Goal: Task Accomplishment & Management: Complete application form

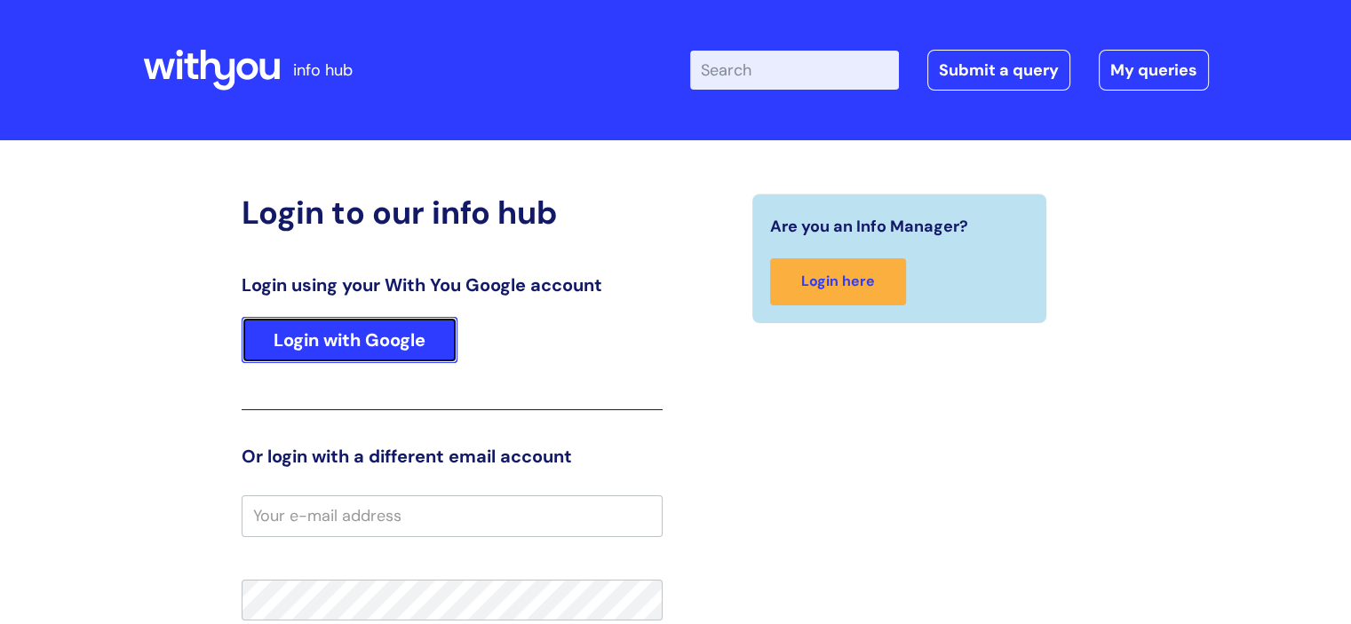
click at [317, 324] on link "Login with Google" at bounding box center [350, 340] width 216 height 46
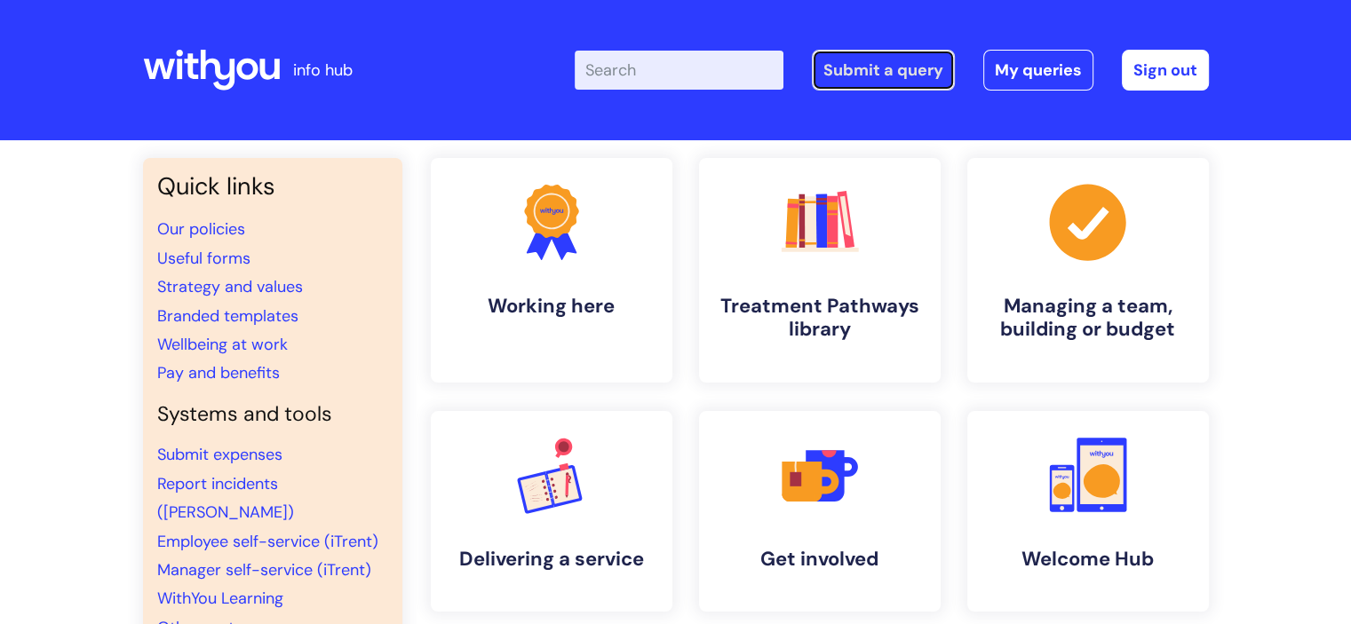
click at [893, 60] on link "Submit a query" at bounding box center [883, 70] width 143 height 41
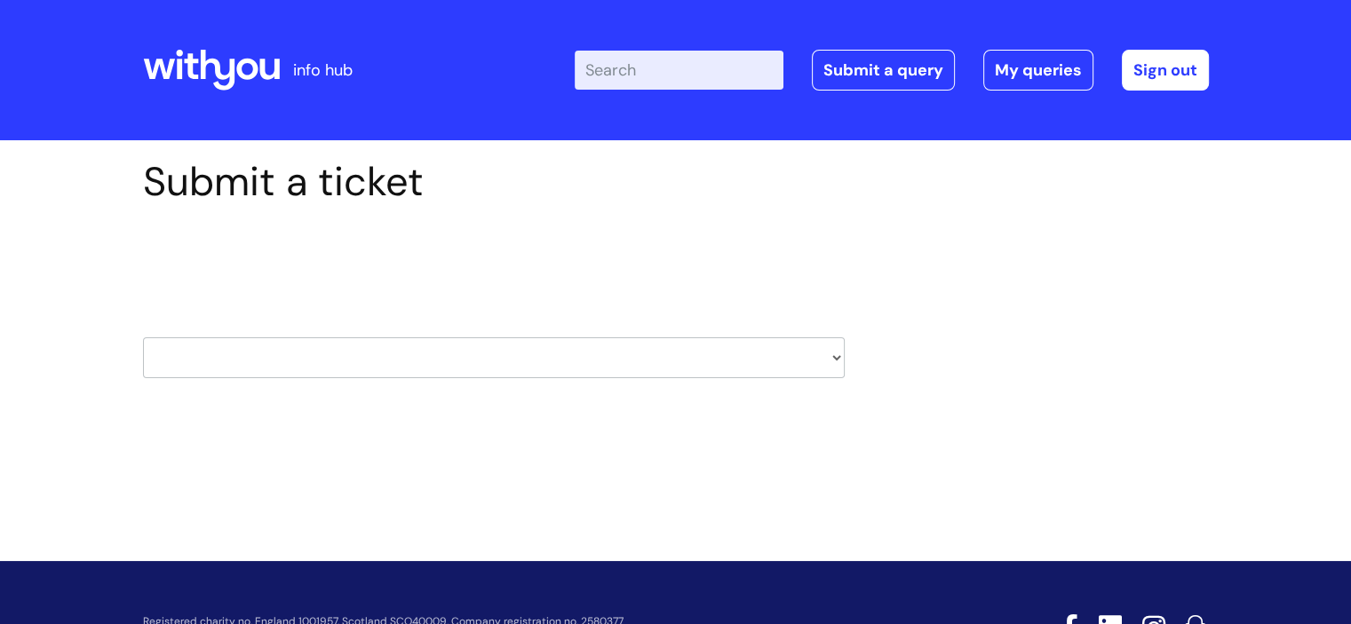
click at [838, 353] on select "HR / People IT and Support Clinical Drug Alerts Finance Accounts Data Support T…" at bounding box center [494, 357] width 702 height 41
select select "finance_accounts"
click at [143, 337] on select "HR / People IT and Support Clinical Drug Alerts Finance Accounts Data Support T…" at bounding box center [494, 357] width 702 height 41
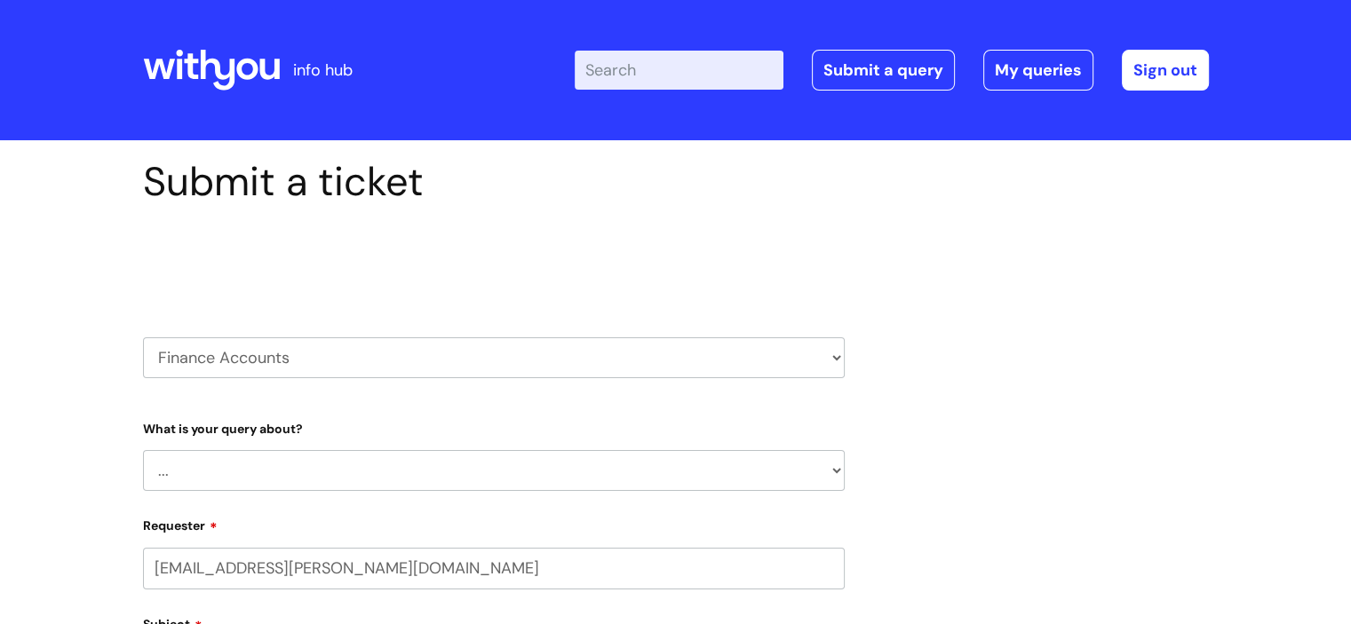
select select "80004286550"
click at [827, 468] on select "... Finance Systems Finance Requests (inc. Expenses) Invoices Research" at bounding box center [494, 470] width 702 height 41
select select "Finance Systems"
click at [143, 450] on select "... Finance Systems Finance Requests (inc. Expenses) Invoices Research" at bounding box center [494, 470] width 702 height 41
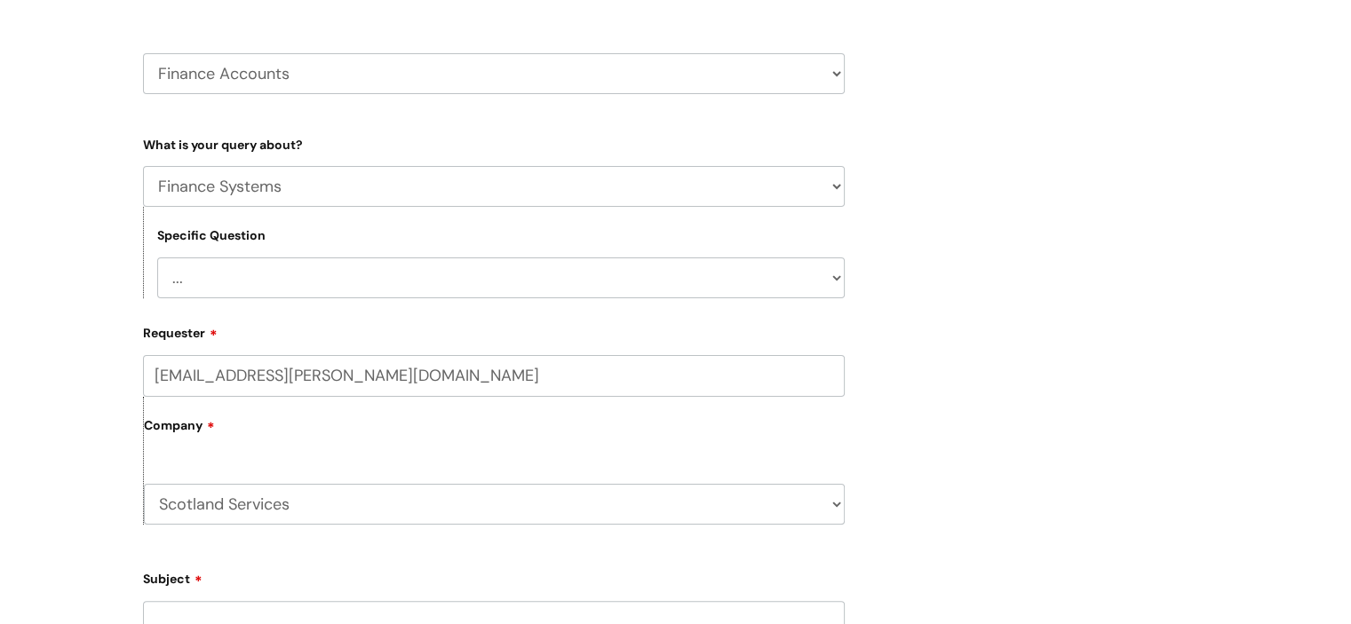
scroll to position [291, 0]
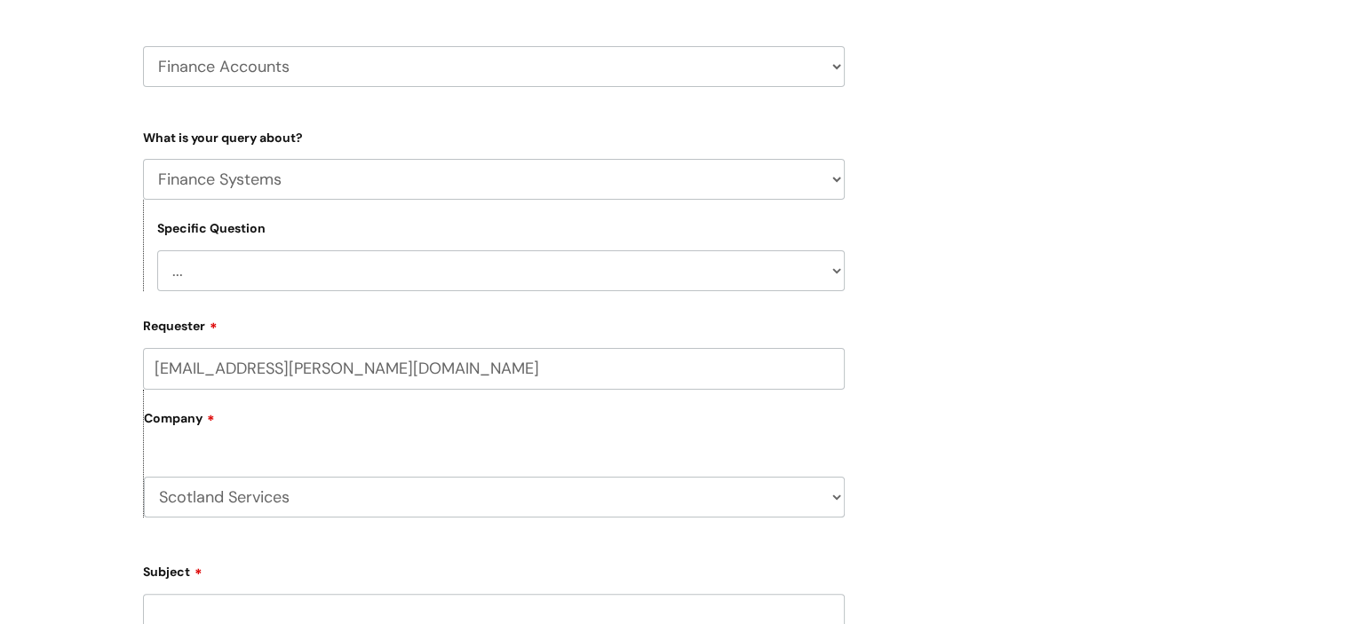
click at [837, 275] on select "... Concur + Basware Exchequer" at bounding box center [500, 270] width 687 height 41
select select "Exchequer"
click at [157, 250] on select "... Concur + Basware Exchequer" at bounding box center [500, 270] width 687 height 41
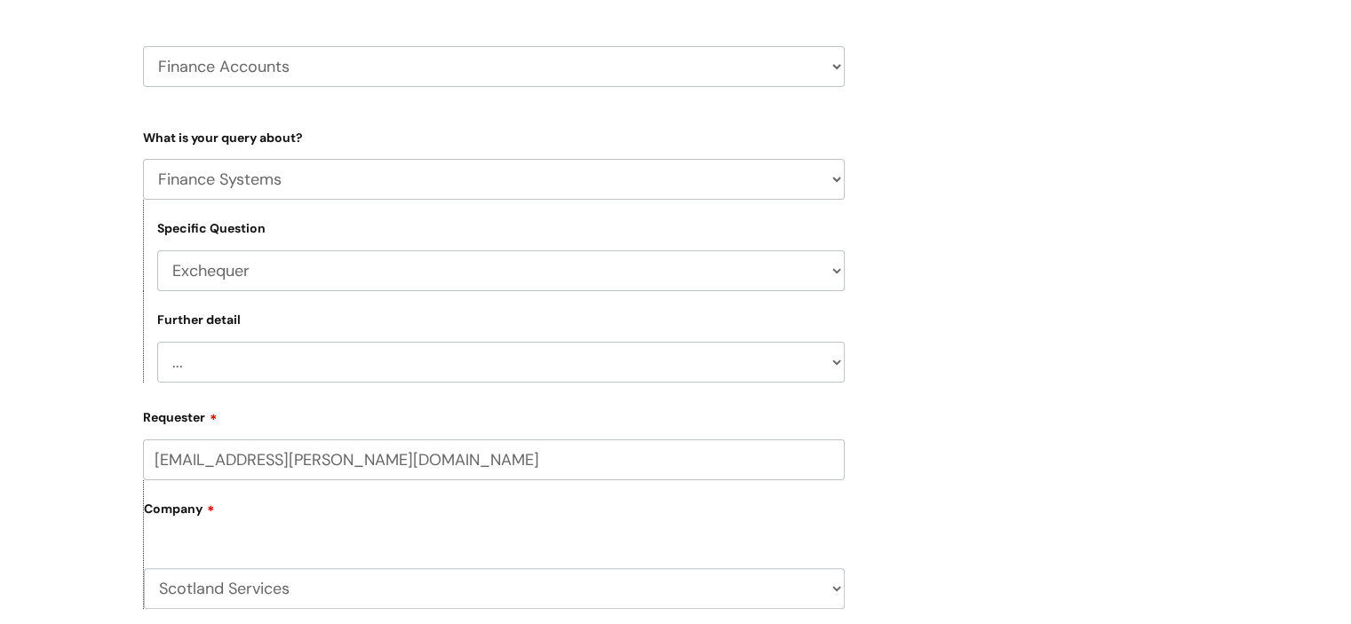
click at [834, 356] on select "... New Starter Question on Exchequer" at bounding box center [500, 362] width 687 height 41
select select "Question on Exchequer"
click at [157, 342] on select "... New Starter Question on Exchequer" at bounding box center [500, 362] width 687 height 41
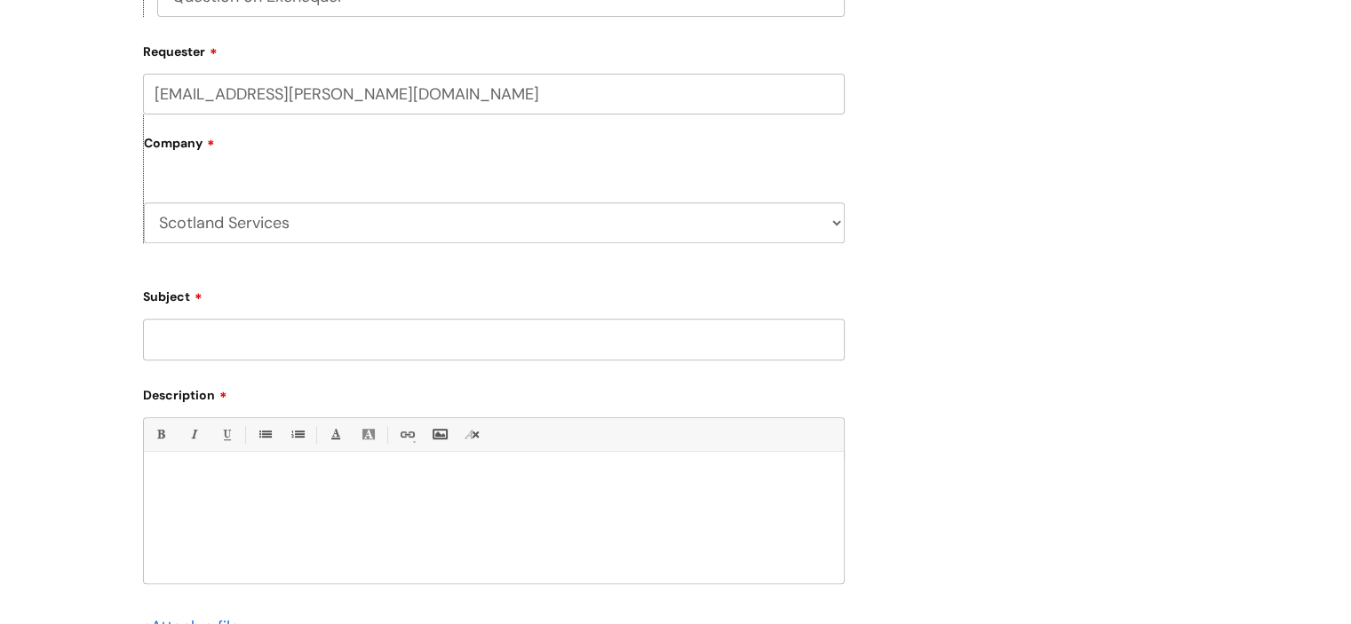
scroll to position [661, 0]
click at [444, 329] on input "Subject" at bounding box center [494, 335] width 702 height 41
type input "New Team Leader requires access"
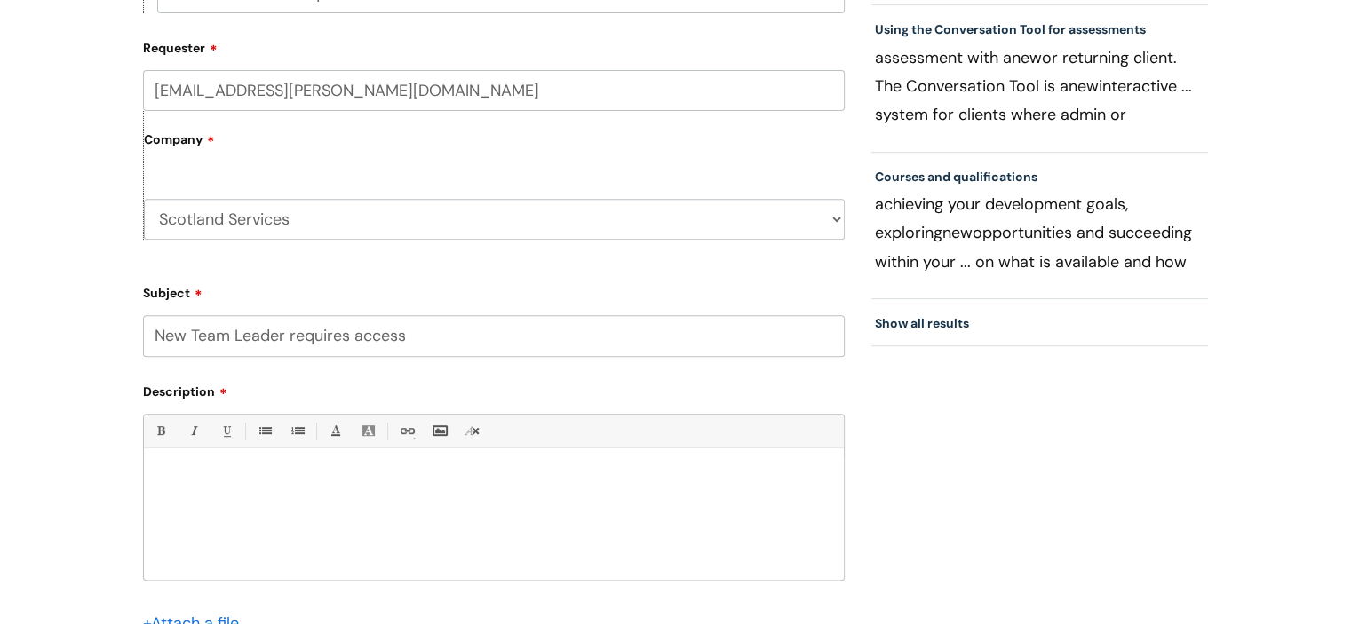
click at [232, 472] on p at bounding box center [493, 479] width 673 height 16
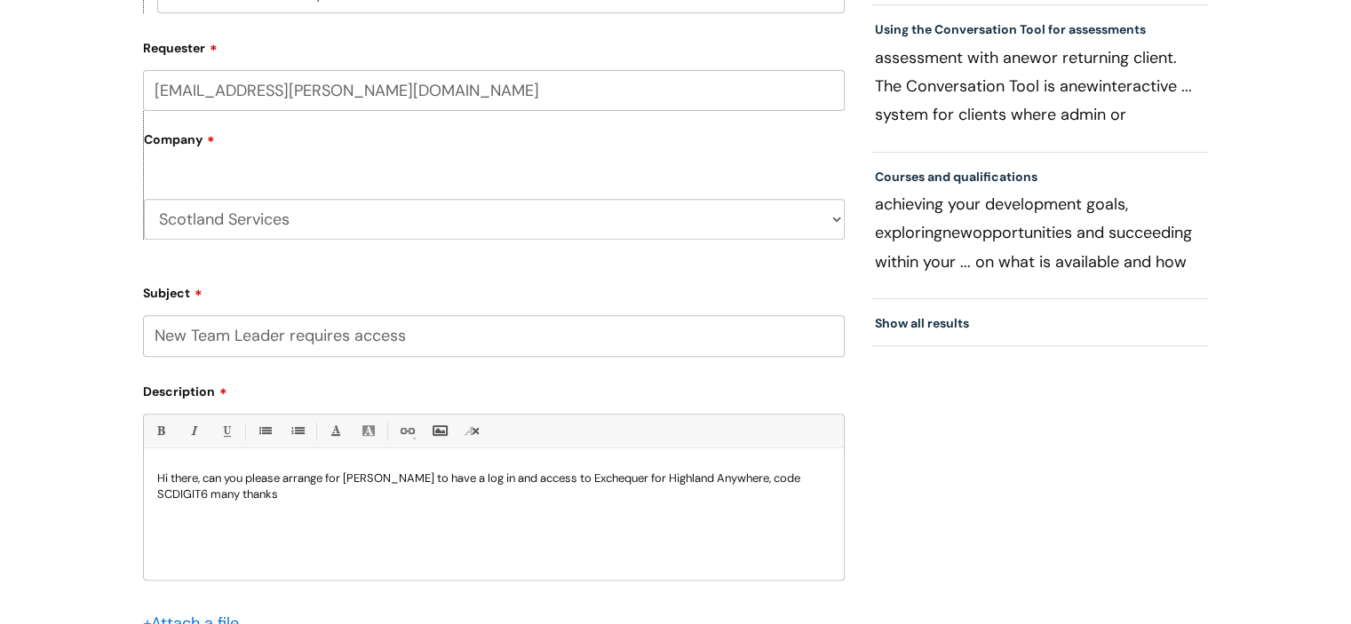
click at [359, 478] on p "Hi there, can you please arrange for JAckie Daverson to have a log in and acces…" at bounding box center [493, 487] width 673 height 32
click at [432, 479] on p "Hi there, can you please arrange for Jcckie Daverson to have a log in and acces…" at bounding box center [493, 487] width 673 height 32
click at [358, 476] on p "Hi there, can you please arrange for Jcckie Daverson, Team Leader to have a log…" at bounding box center [493, 487] width 673 height 32
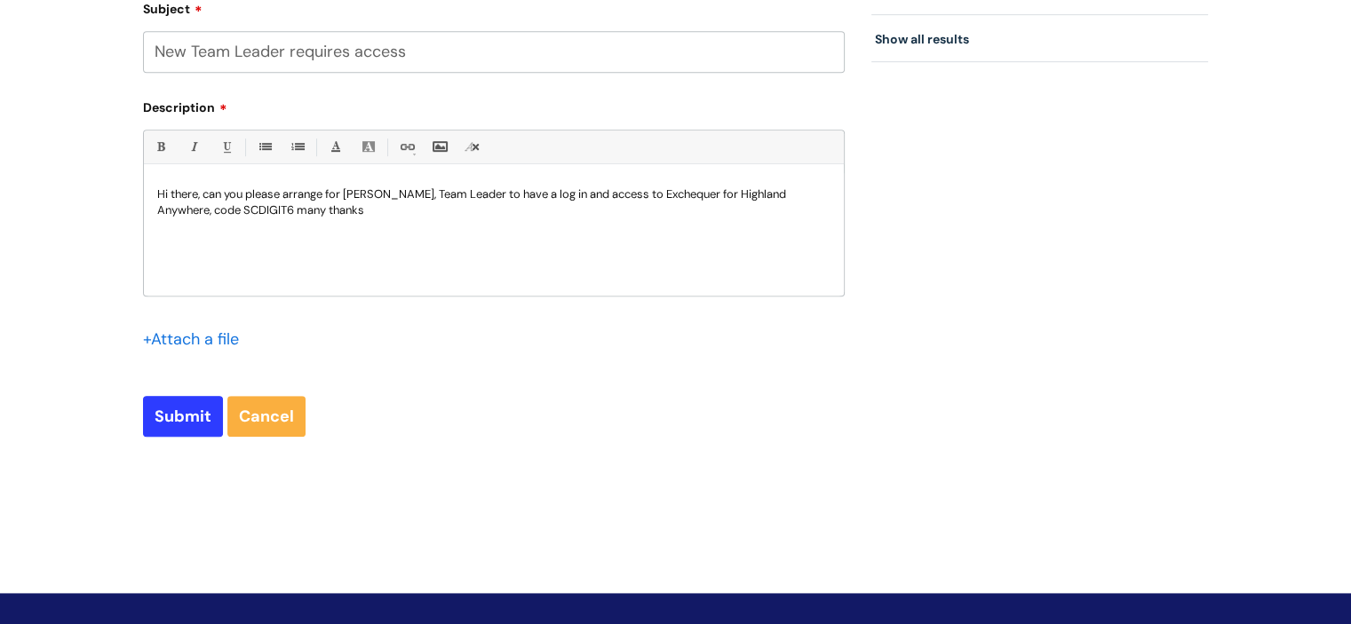
scroll to position [946, 0]
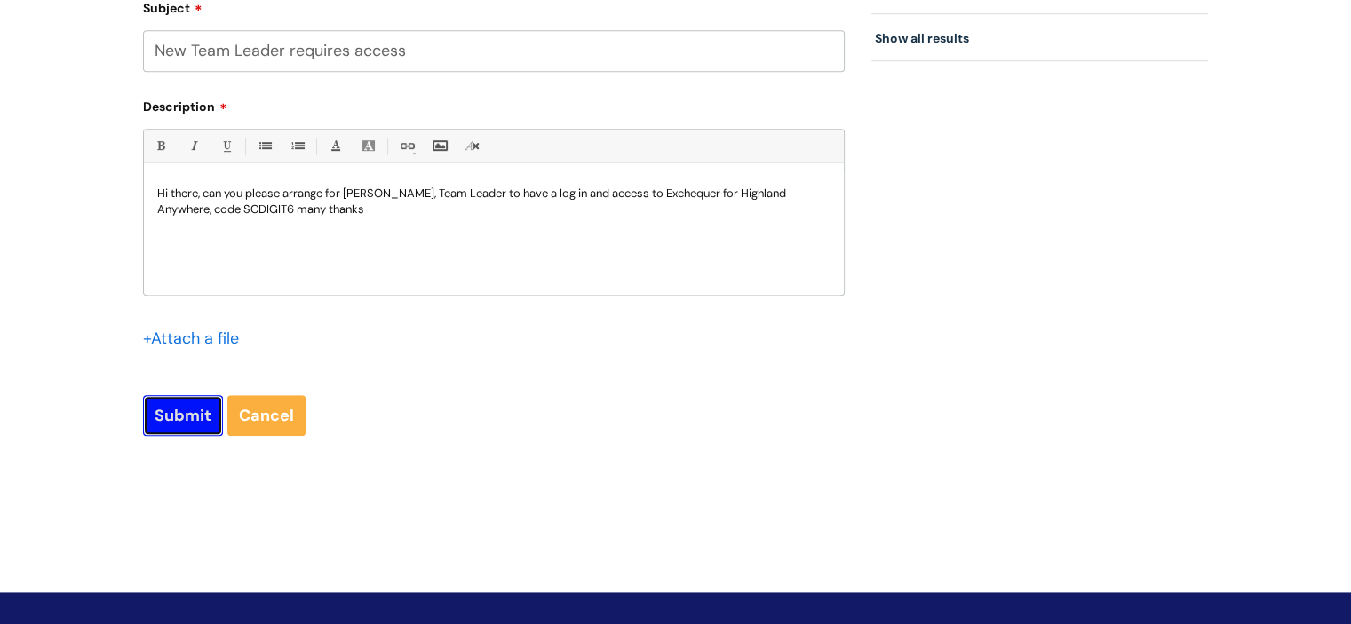
click at [176, 419] on input "Submit" at bounding box center [183, 415] width 80 height 41
type input "Please Wait..."
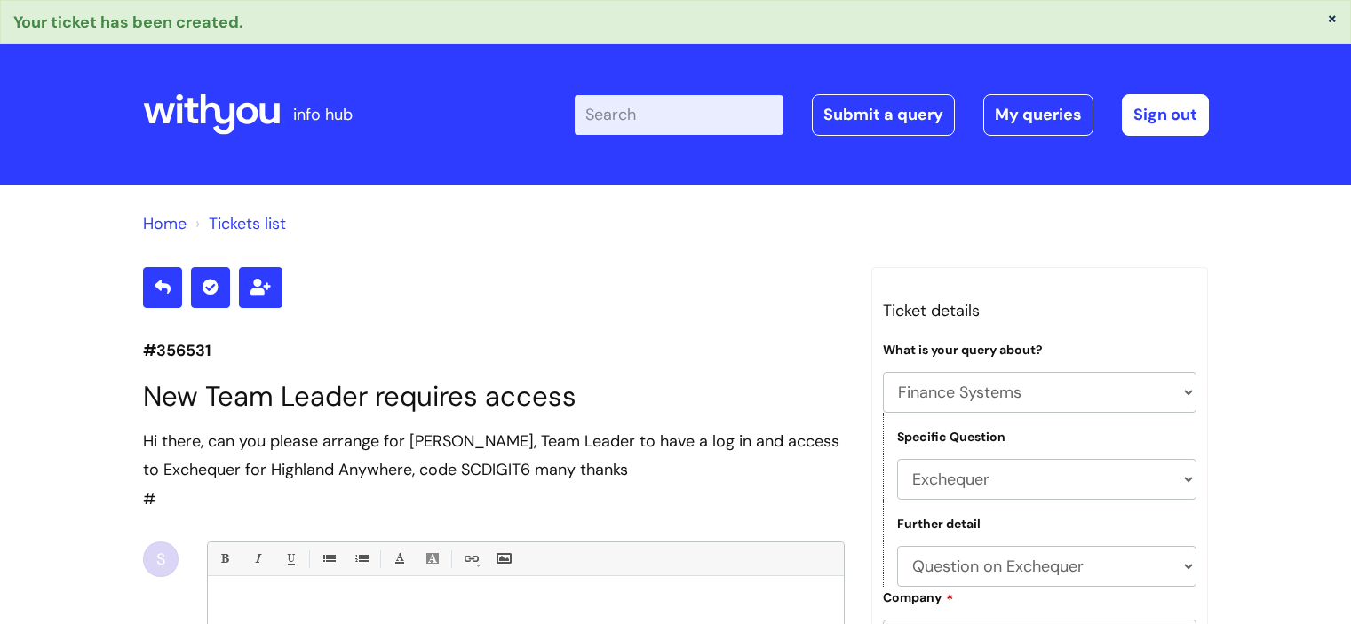
select select "Finance Systems"
select select "Exchequer"
select select "Question on Exchequer"
click at [885, 109] on link "Submit a query" at bounding box center [883, 114] width 143 height 41
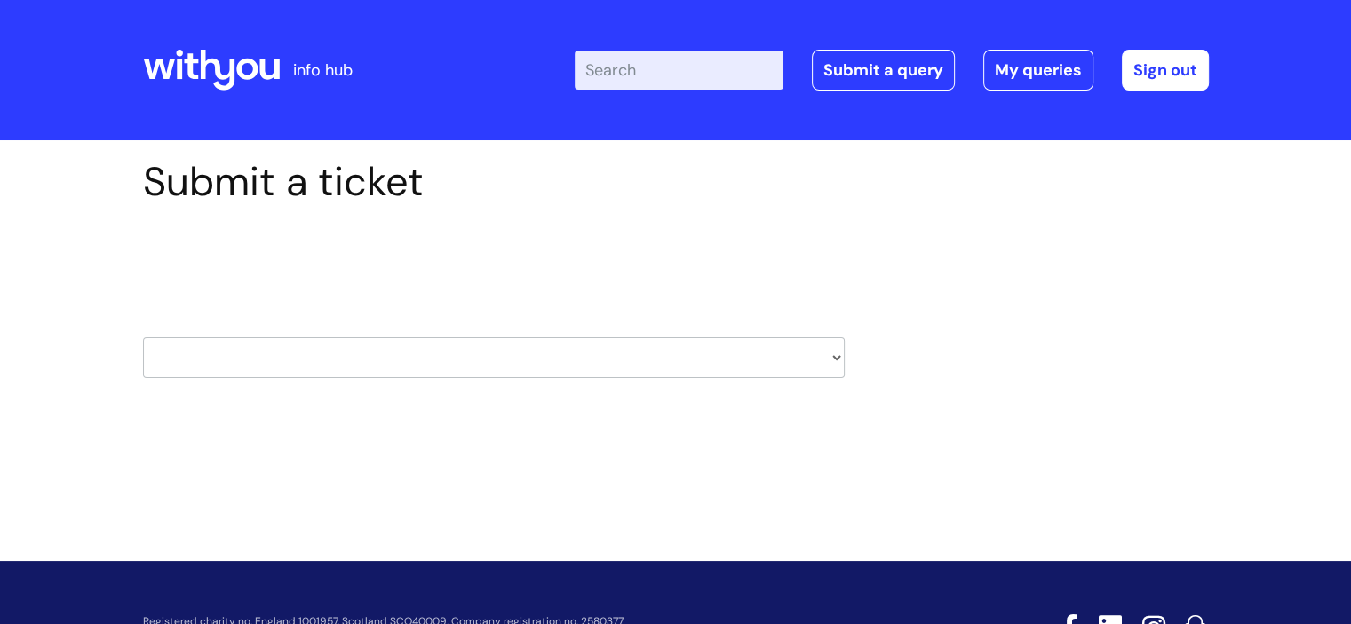
click at [835, 358] on select "HR / People IT and Support Clinical Drug Alerts Finance Accounts Data Support T…" at bounding box center [494, 357] width 702 height 41
select select "data_support_team"
click at [143, 337] on select "HR / People IT and Support Clinical Drug Alerts Finance Accounts Data Support T…" at bounding box center [494, 357] width 702 height 41
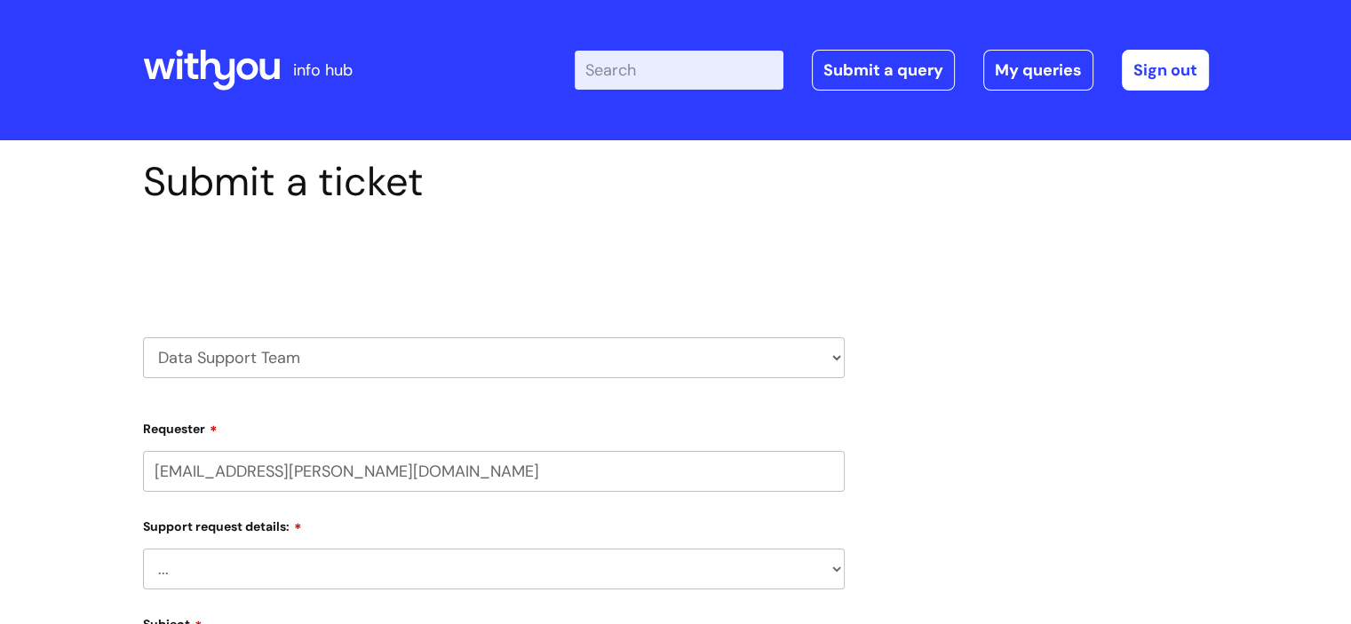
select select "80004286550"
click at [830, 347] on select "HR / People IT and Support Clinical Drug Alerts Finance Accounts Data Support T…" at bounding box center [494, 357] width 702 height 41
select select "finance_accounts"
click at [143, 337] on select "HR / People IT and Support Clinical Drug Alerts Finance Accounts Data Support T…" at bounding box center [494, 357] width 702 height 41
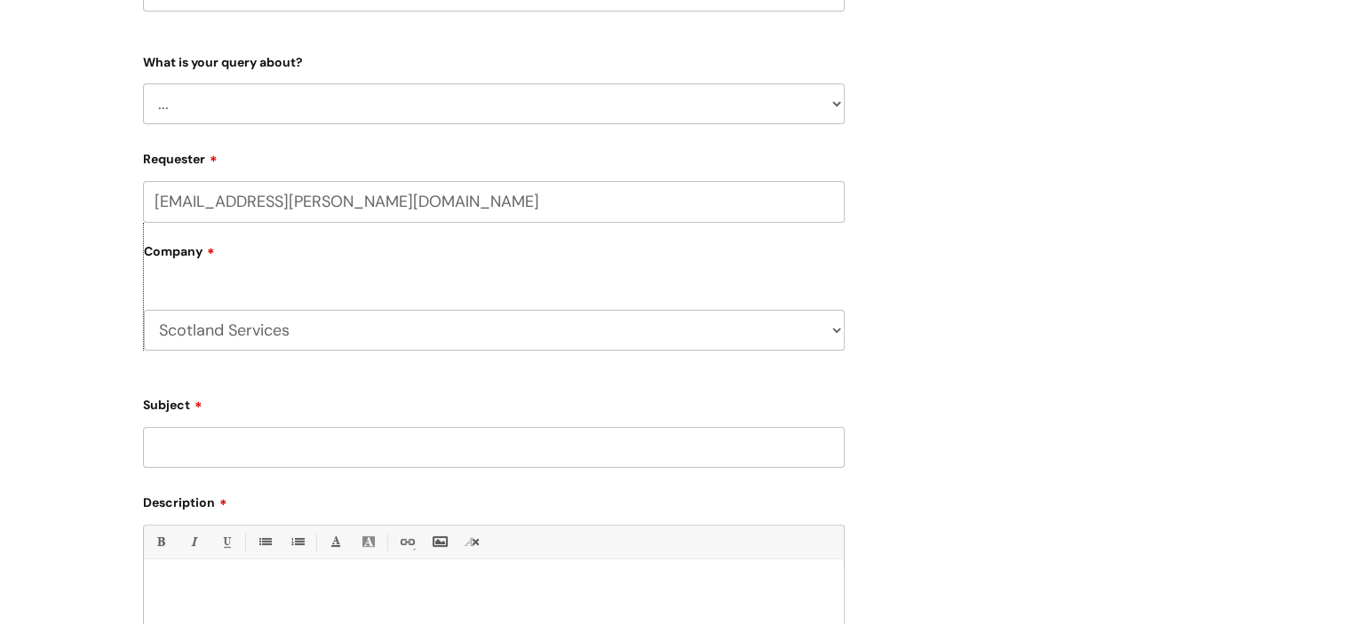
scroll to position [374, 0]
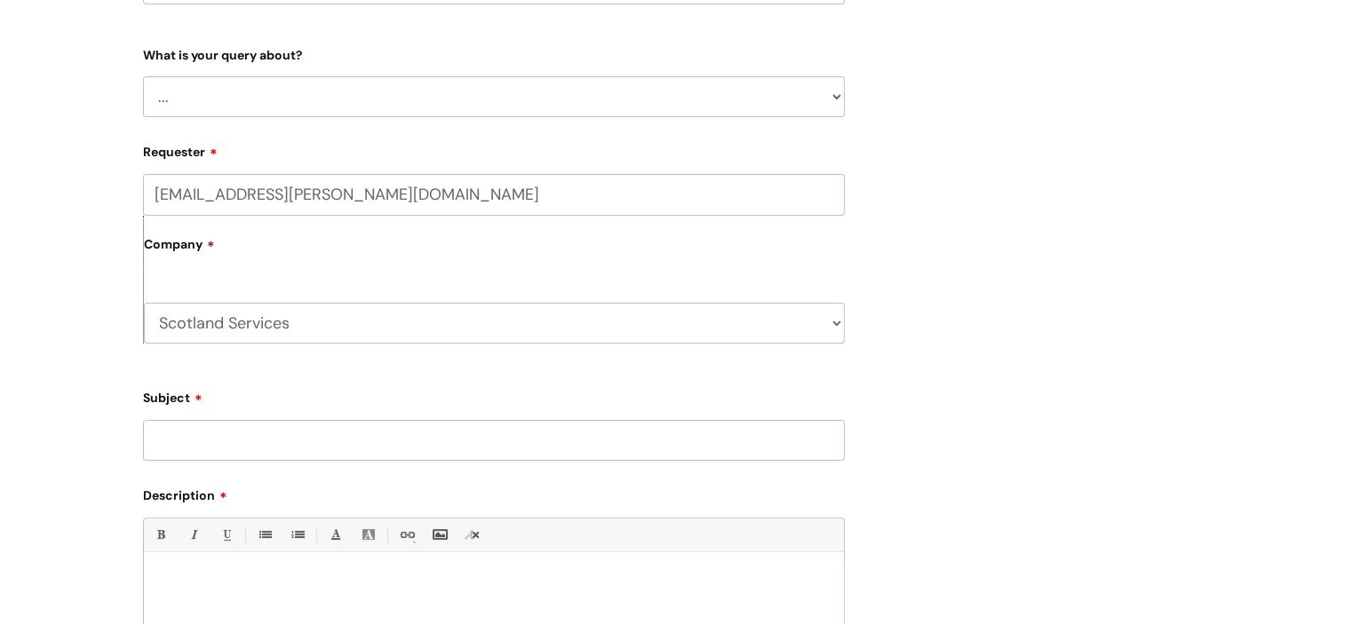
click at [314, 440] on input "Subject" at bounding box center [494, 440] width 702 height 41
type input "I"
type input "Access to E"
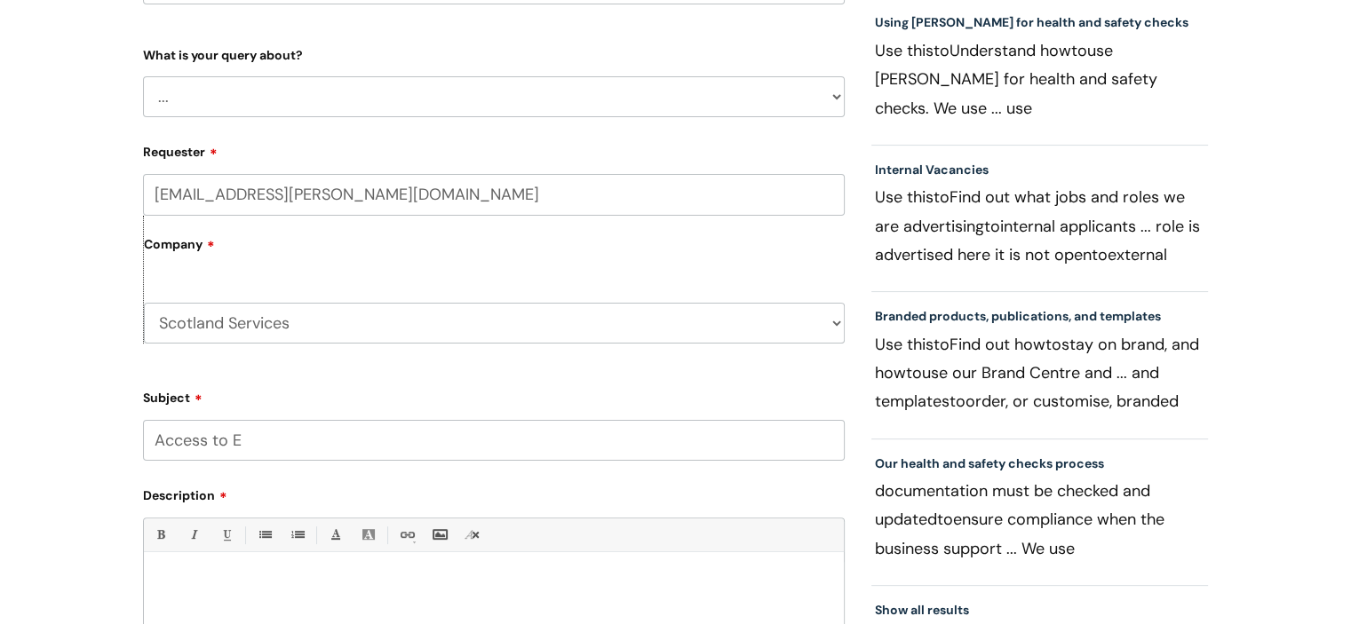
click at [838, 79] on select "... Finance Systems Finance Requests (inc. Expenses) Invoices Research" at bounding box center [494, 96] width 702 height 41
select select "Finance Systems"
click at [143, 76] on select "... Finance Systems Finance Requests (inc. Expenses) Invoices Research" at bounding box center [494, 96] width 702 height 41
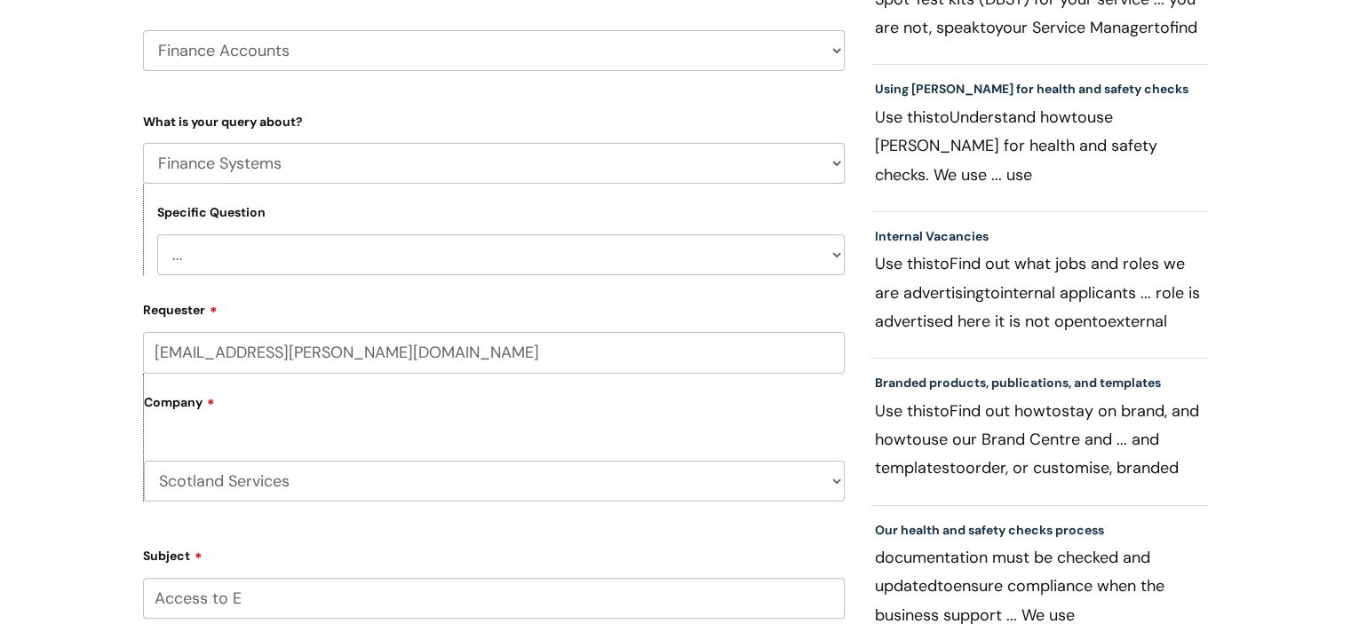
scroll to position [304, 0]
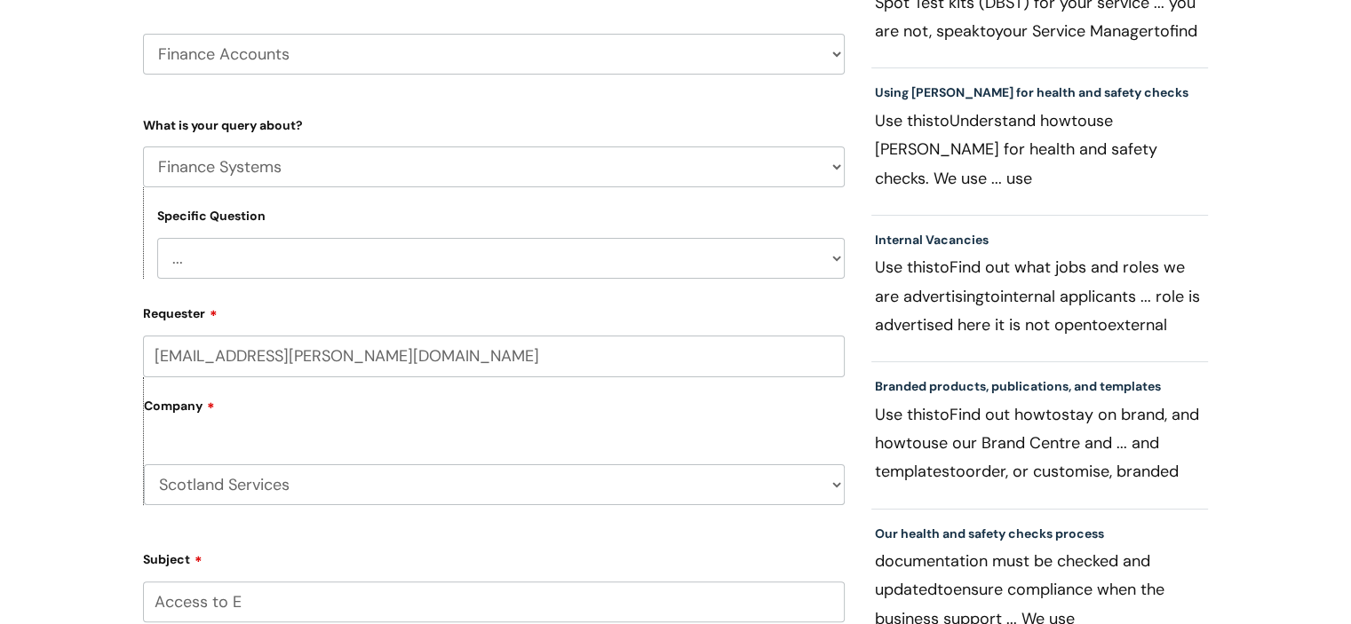
click at [841, 262] on select "... Concur + Basware Exchequer" at bounding box center [500, 258] width 687 height 41
select select "Exchequer"
click at [157, 238] on select "... Concur + Basware Exchequer" at bounding box center [500, 258] width 687 height 41
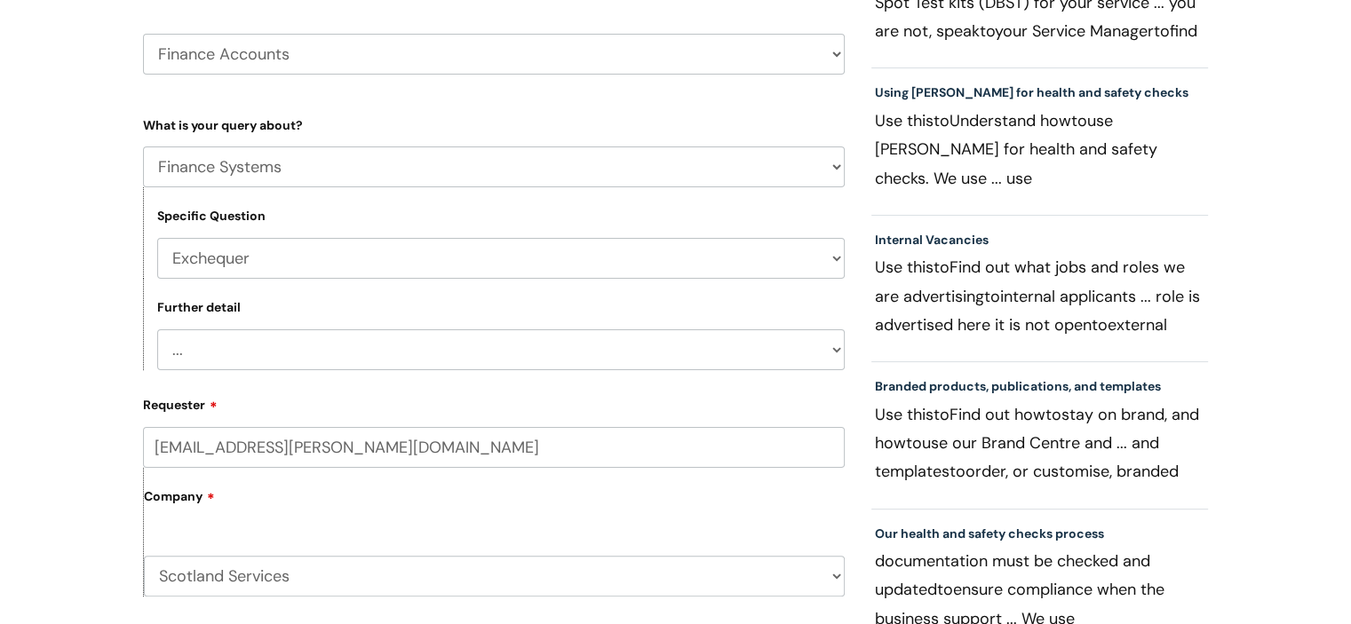
click at [822, 353] on select "... New Starter Question on Exchequer" at bounding box center [500, 349] width 687 height 41
select select "Question on Exchequer"
click at [157, 329] on select "... New Starter Question on Exchequer" at bounding box center [500, 349] width 687 height 41
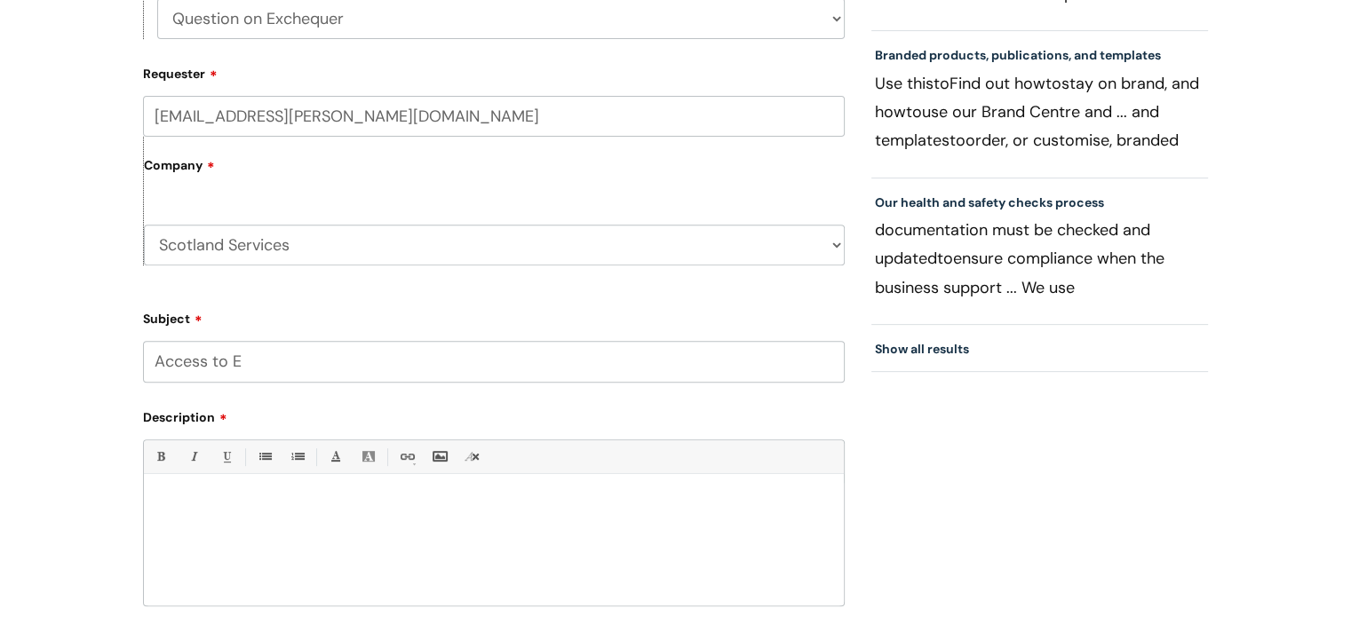
scroll to position [643, 0]
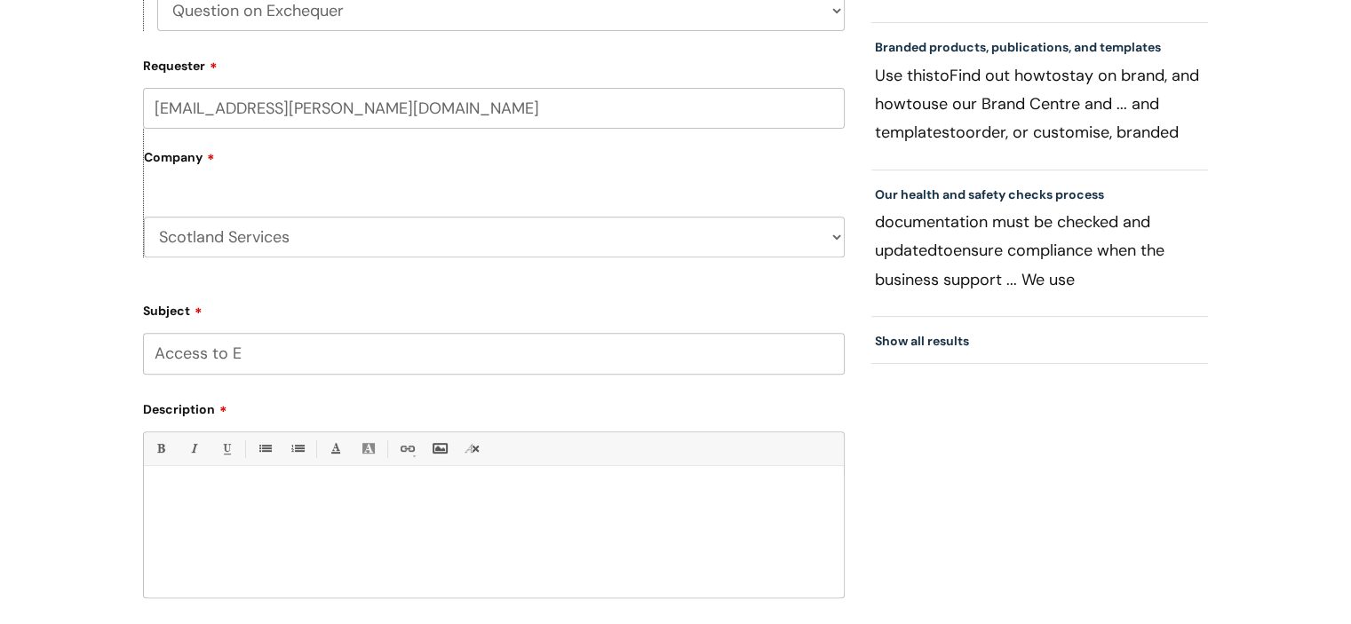
click at [278, 352] on input "Access to E" at bounding box center [494, 353] width 702 height 41
type input "Access to Exchequer"
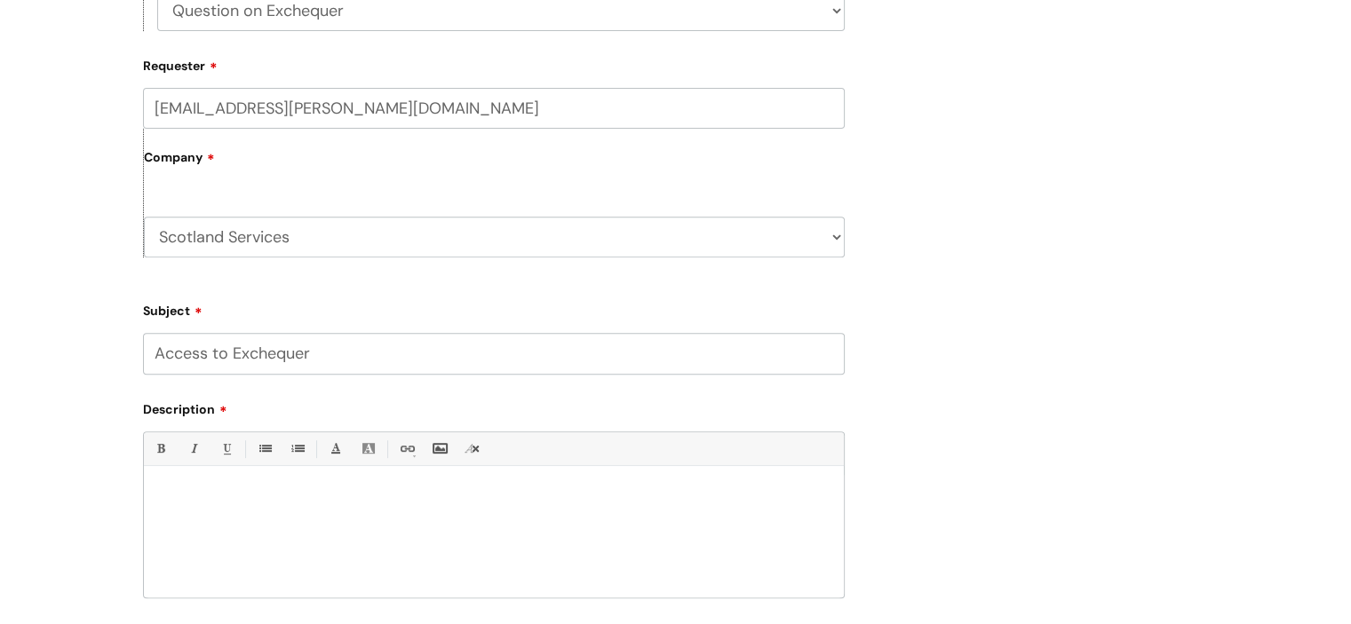
click at [201, 480] on div at bounding box center [494, 536] width 700 height 123
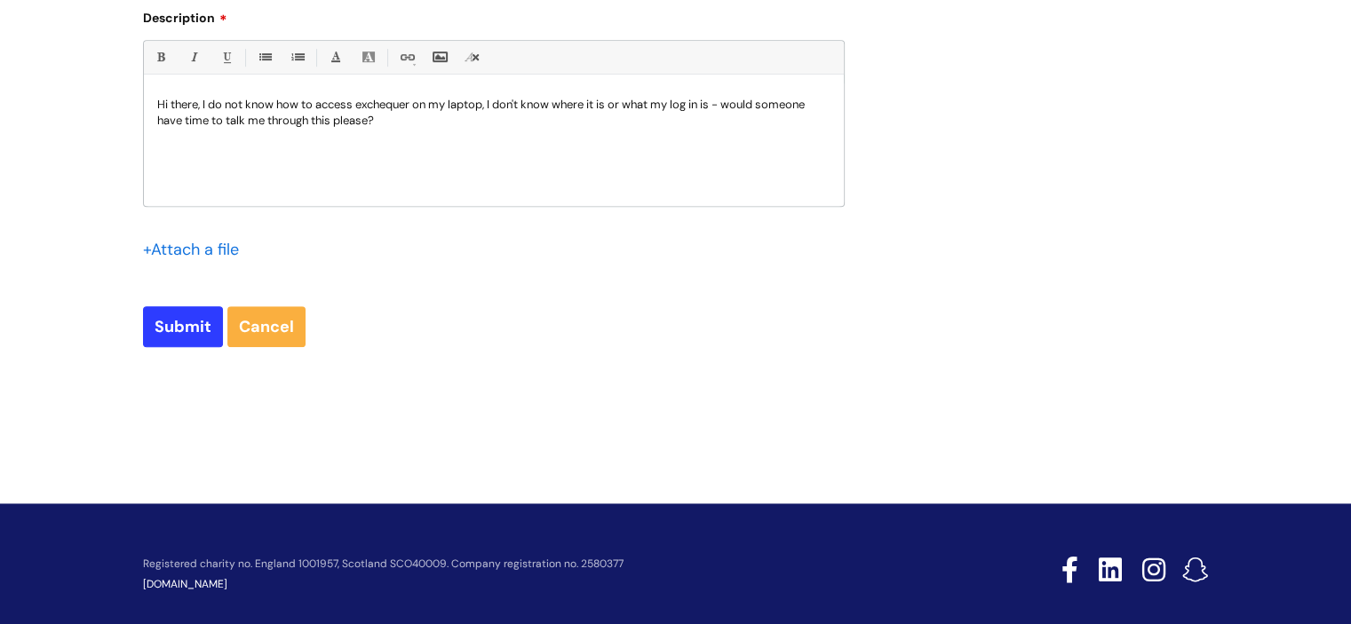
scroll to position [1055, 0]
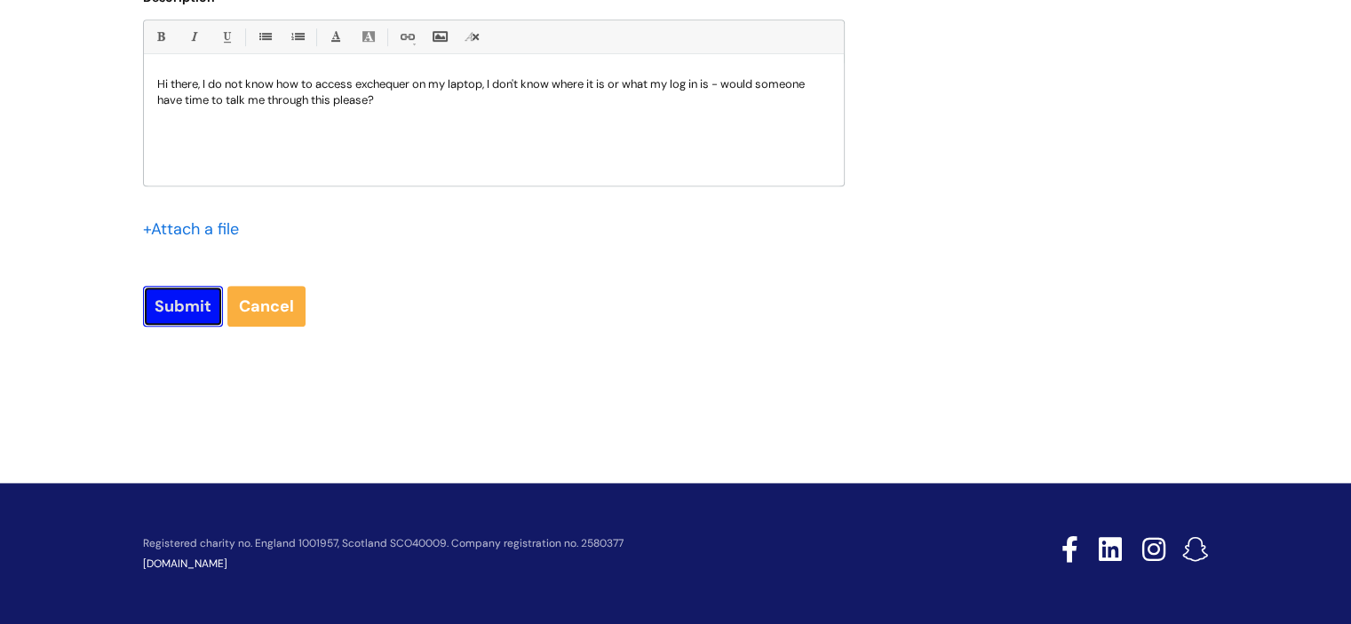
click at [168, 305] on input "Submit" at bounding box center [183, 306] width 80 height 41
type input "Please Wait..."
